Goal: Task Accomplishment & Management: Use online tool/utility

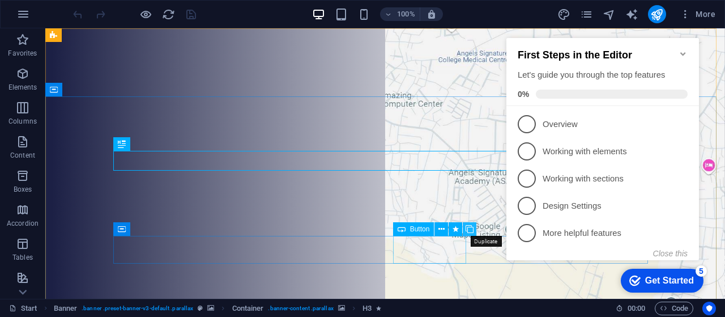
click at [468, 230] on icon at bounding box center [470, 229] width 8 height 12
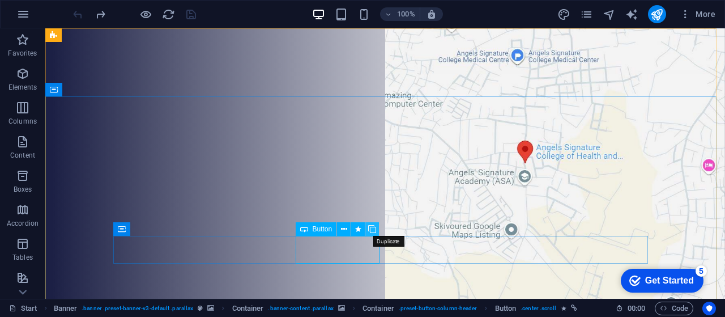
click at [375, 231] on icon at bounding box center [372, 229] width 8 height 12
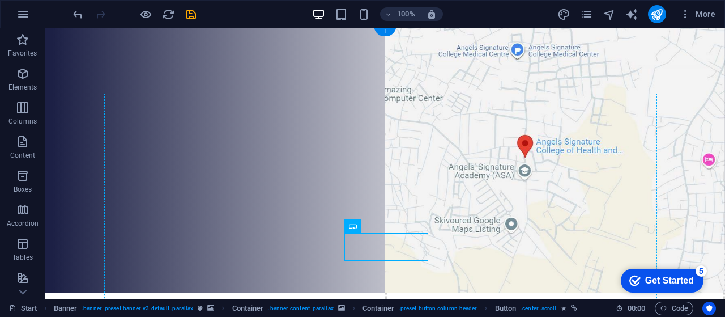
drag, startPoint x: 393, startPoint y: 248, endPoint x: 557, endPoint y: 261, distance: 164.3
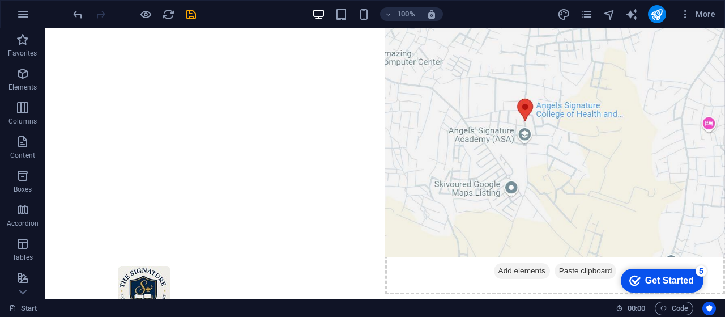
scroll to position [17, 0]
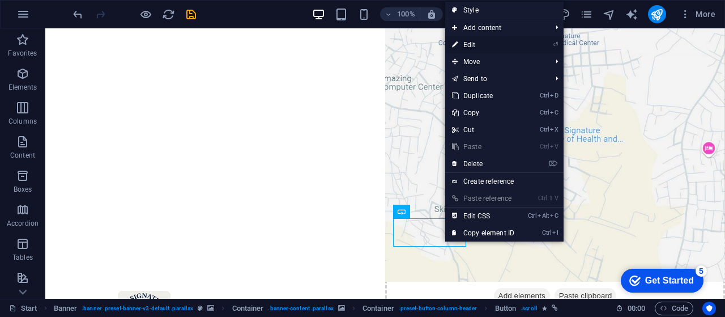
click at [481, 45] on link "⏎ Edit" at bounding box center [483, 44] width 76 height 17
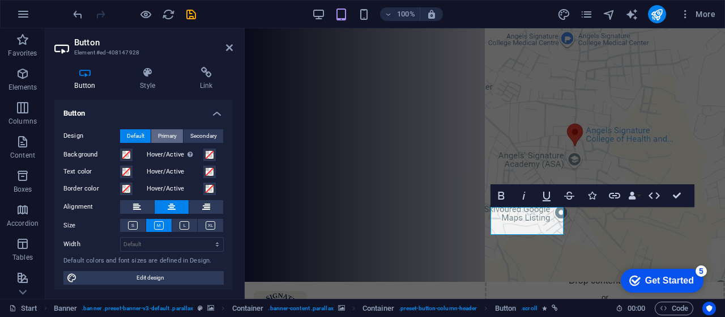
click at [167, 137] on span "Primary" at bounding box center [167, 136] width 19 height 14
click at [201, 135] on span "Secondary" at bounding box center [203, 136] width 27 height 14
click at [205, 77] on icon at bounding box center [206, 72] width 53 height 11
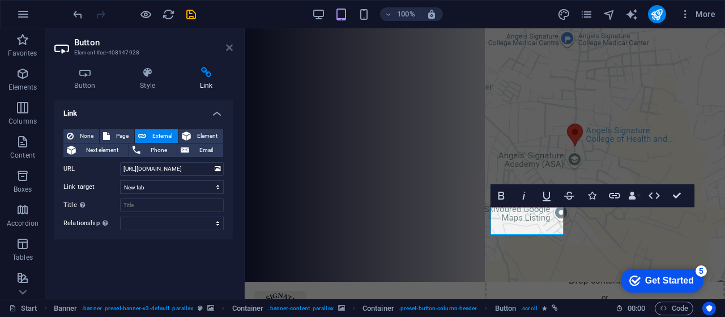
click at [228, 49] on icon at bounding box center [229, 47] width 7 height 9
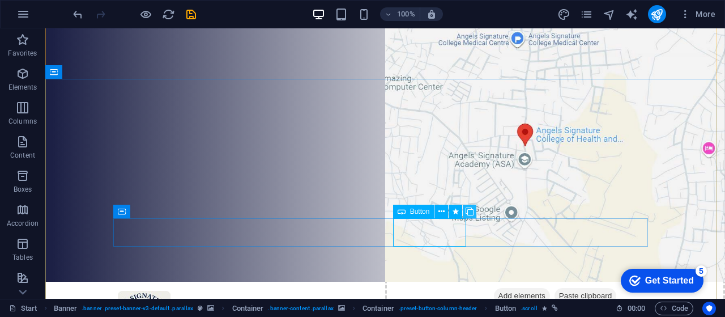
click at [469, 213] on icon at bounding box center [470, 212] width 8 height 12
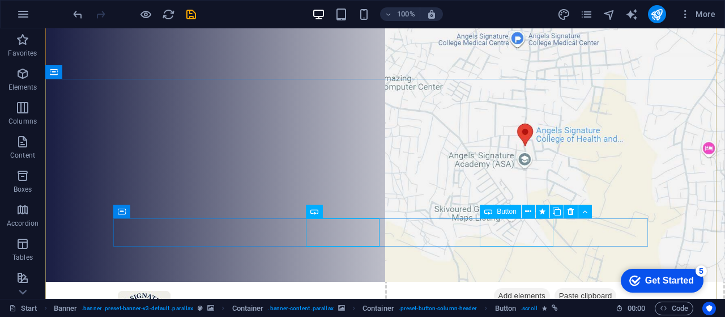
click at [568, 214] on icon at bounding box center [571, 212] width 6 height 12
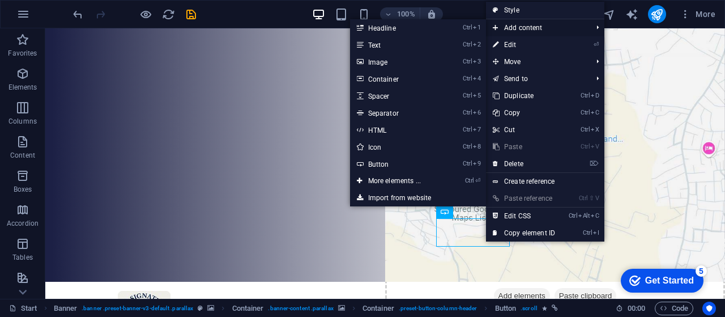
click at [516, 35] on span "Add content" at bounding box center [536, 27] width 101 height 17
click at [518, 43] on link "⏎ Edit" at bounding box center [524, 44] width 76 height 17
click at [45, 28] on div at bounding box center [45, 28] width 0 height 0
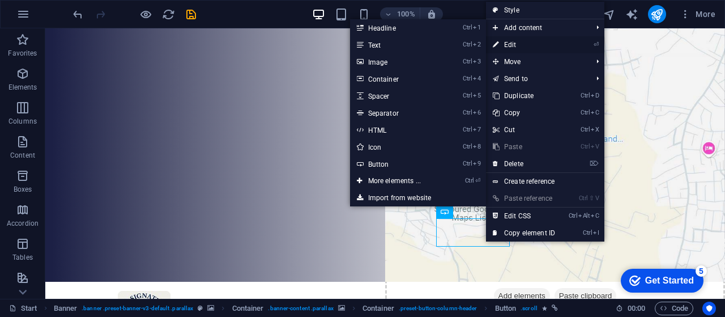
click at [45, 28] on div at bounding box center [45, 28] width 0 height 0
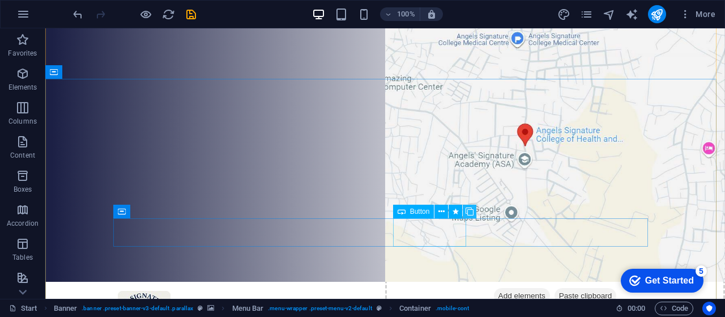
click at [468, 216] on icon at bounding box center [470, 212] width 8 height 12
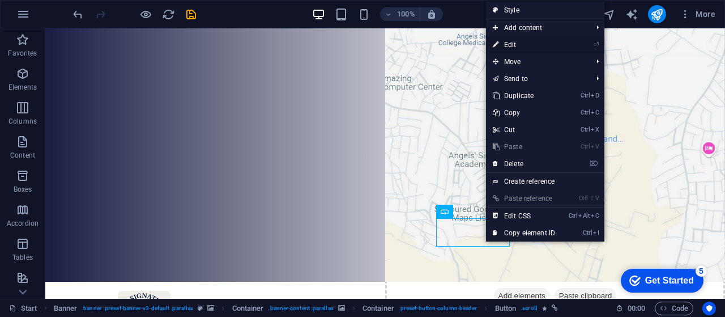
click at [508, 46] on link "⏎ Edit" at bounding box center [524, 44] width 76 height 17
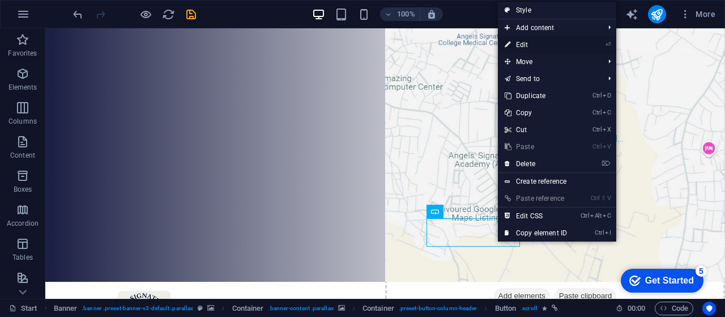
click at [525, 43] on link "⏎ Edit" at bounding box center [536, 44] width 76 height 17
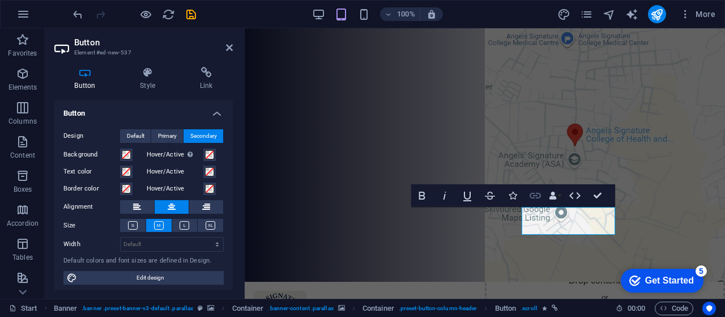
click at [536, 197] on icon "button" at bounding box center [536, 196] width 14 height 14
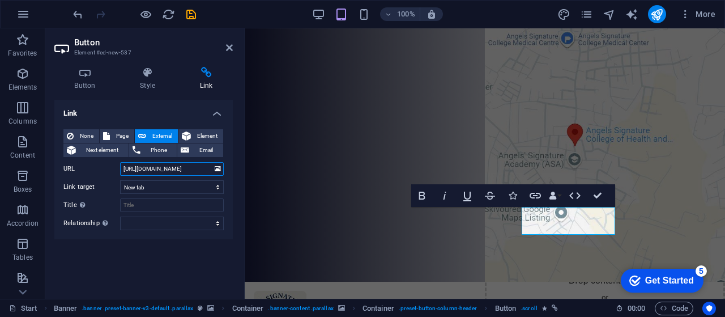
click at [173, 167] on input "[URL][DOMAIN_NAME]" at bounding box center [172, 169] width 104 height 14
paste input "[URL][DOMAIN_NAME]"
type input "[URL][DOMAIN_NAME]"
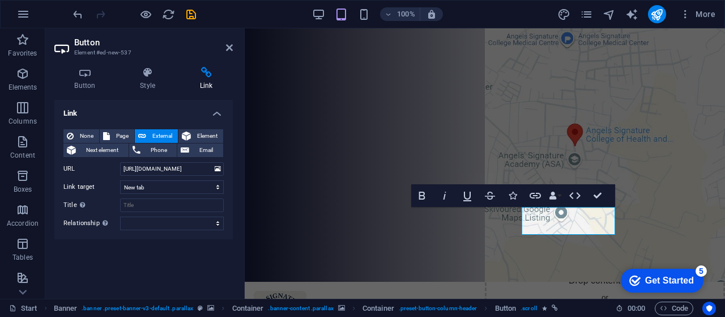
click at [180, 279] on div "Link None Page External Element Next element Phone Email Page Start Subpage Leg…" at bounding box center [143, 195] width 179 height 190
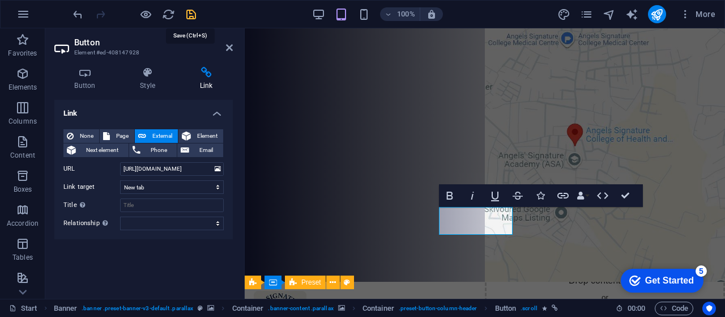
click at [191, 20] on icon "save" at bounding box center [191, 14] width 13 height 13
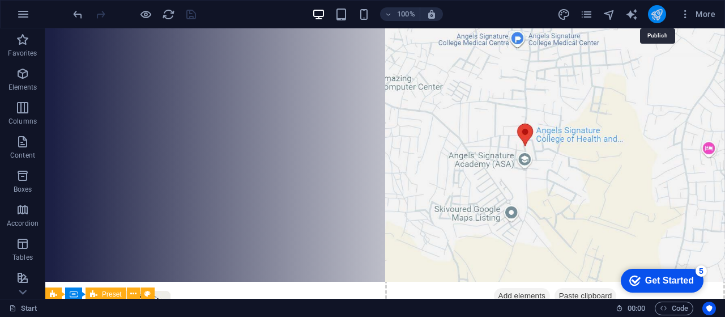
click at [655, 14] on icon "publish" at bounding box center [657, 14] width 13 height 13
